Goal: Transaction & Acquisition: Purchase product/service

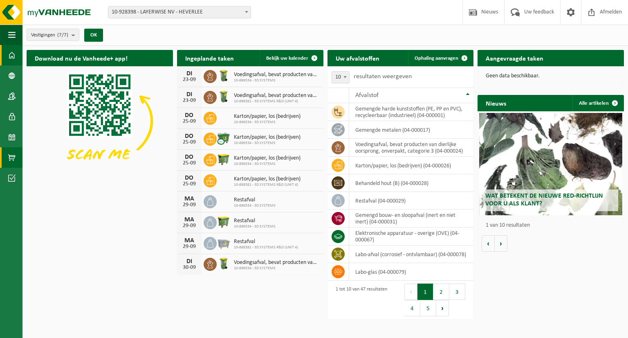
click at [13, 161] on span at bounding box center [11, 157] width 7 height 20
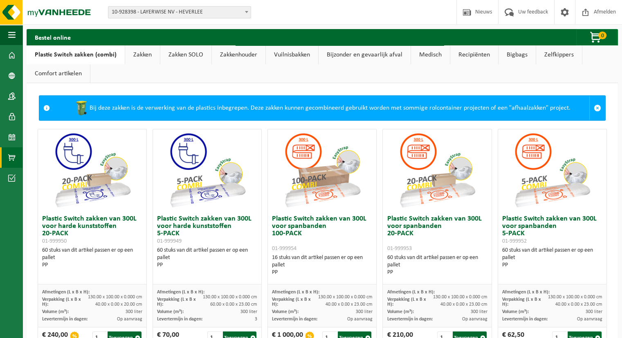
click at [136, 57] on link "Zakken" at bounding box center [142, 54] width 35 height 19
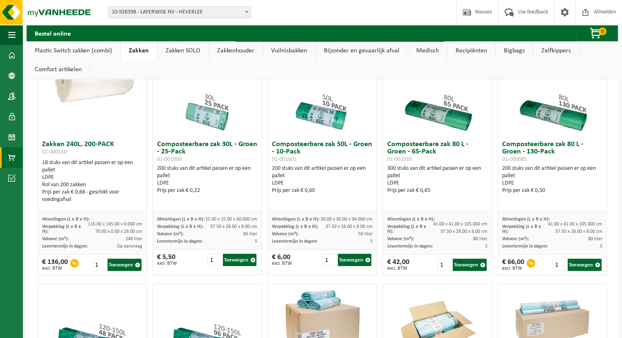
scroll to position [286, 0]
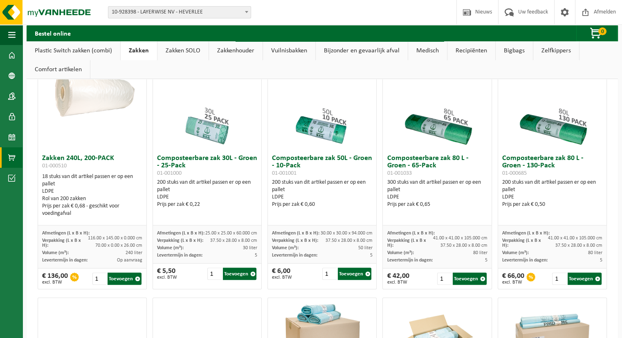
click at [185, 51] on link "Zakken SOLO" at bounding box center [182, 50] width 51 height 19
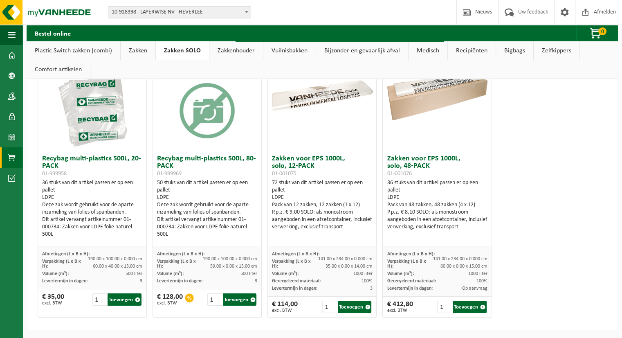
scroll to position [67, 0]
click at [242, 52] on link "Zakkenhouder" at bounding box center [236, 50] width 54 height 19
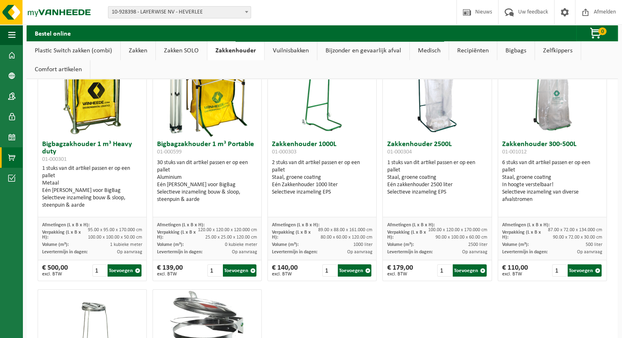
scroll to position [0, 0]
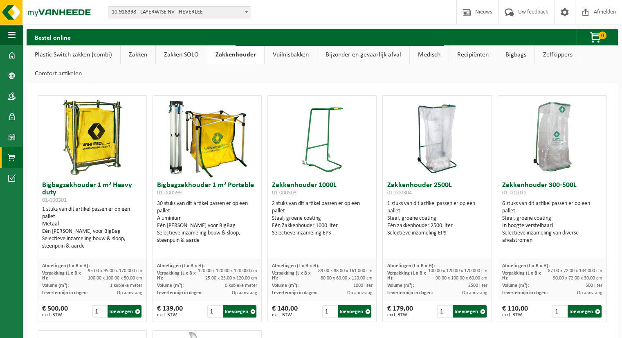
click at [284, 50] on link "Vuilnisbakken" at bounding box center [291, 54] width 52 height 19
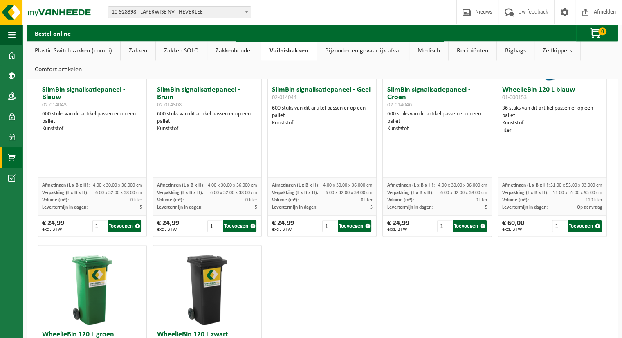
scroll to position [1072, 0]
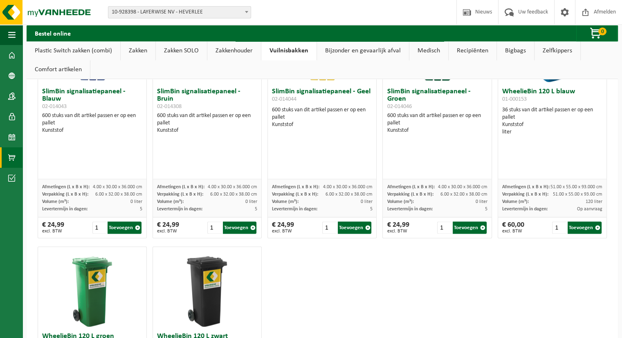
click at [381, 51] on link "Bijzonder en gevaarlijk afval" at bounding box center [363, 50] width 92 height 19
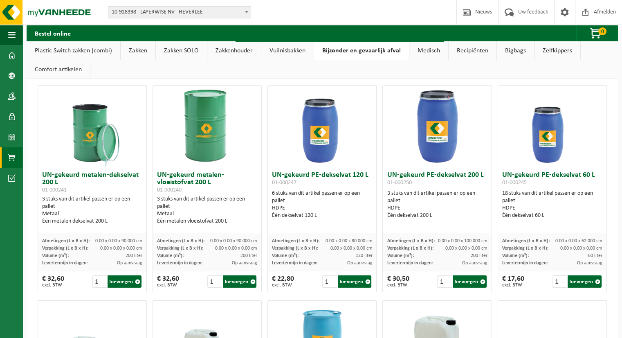
scroll to position [0, 0]
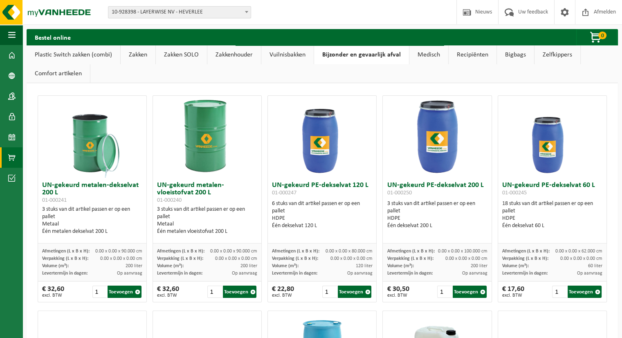
click at [429, 54] on link "Medisch" at bounding box center [428, 54] width 39 height 19
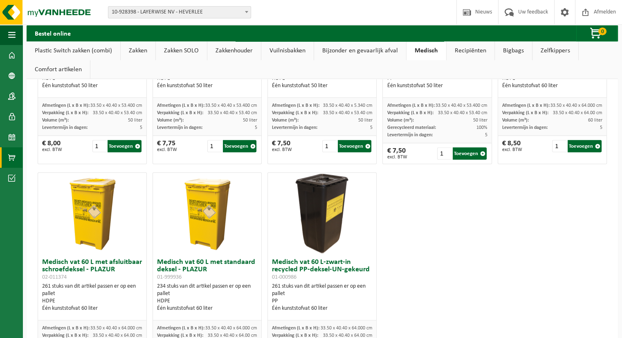
scroll to position [436, 0]
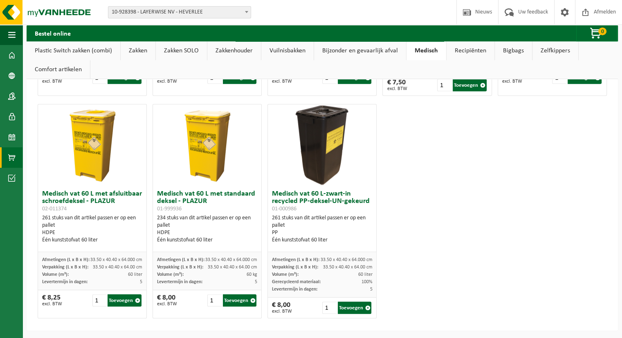
click at [464, 51] on link "Recipiënten" at bounding box center [470, 50] width 48 height 19
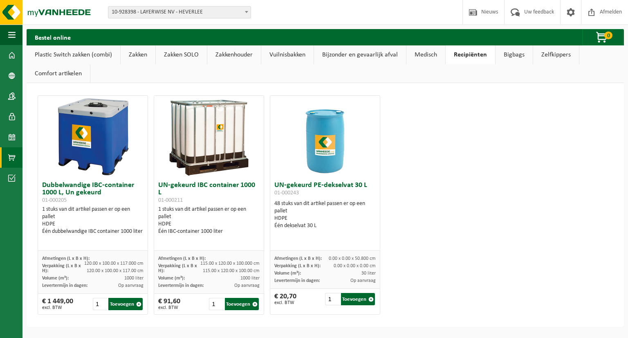
click at [512, 53] on link "Bigbags" at bounding box center [514, 54] width 37 height 19
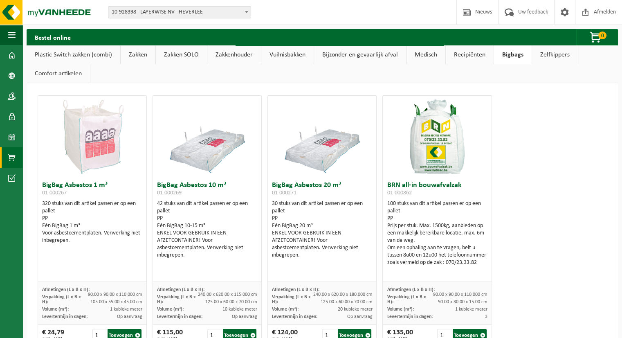
click at [555, 56] on link "Zelfkippers" at bounding box center [555, 54] width 46 height 19
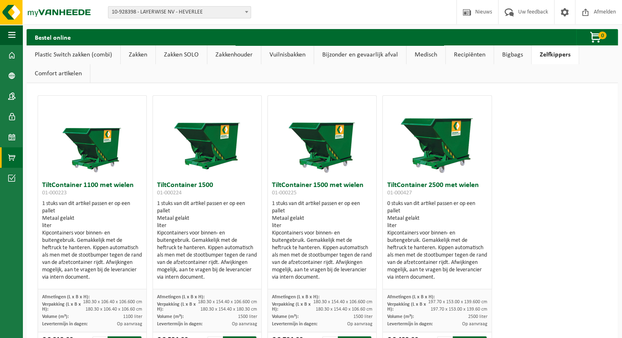
click at [236, 56] on link "Zakkenhouder" at bounding box center [234, 54] width 54 height 19
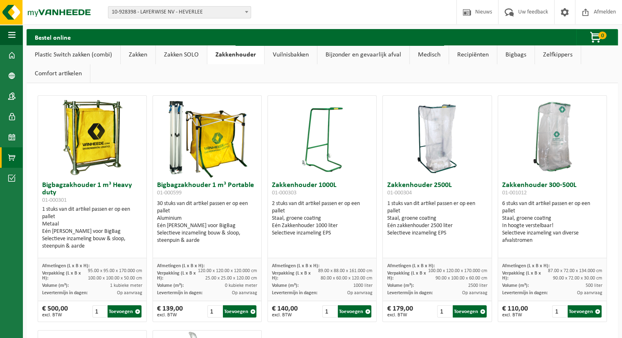
scroll to position [41, 0]
